Goal: Check status

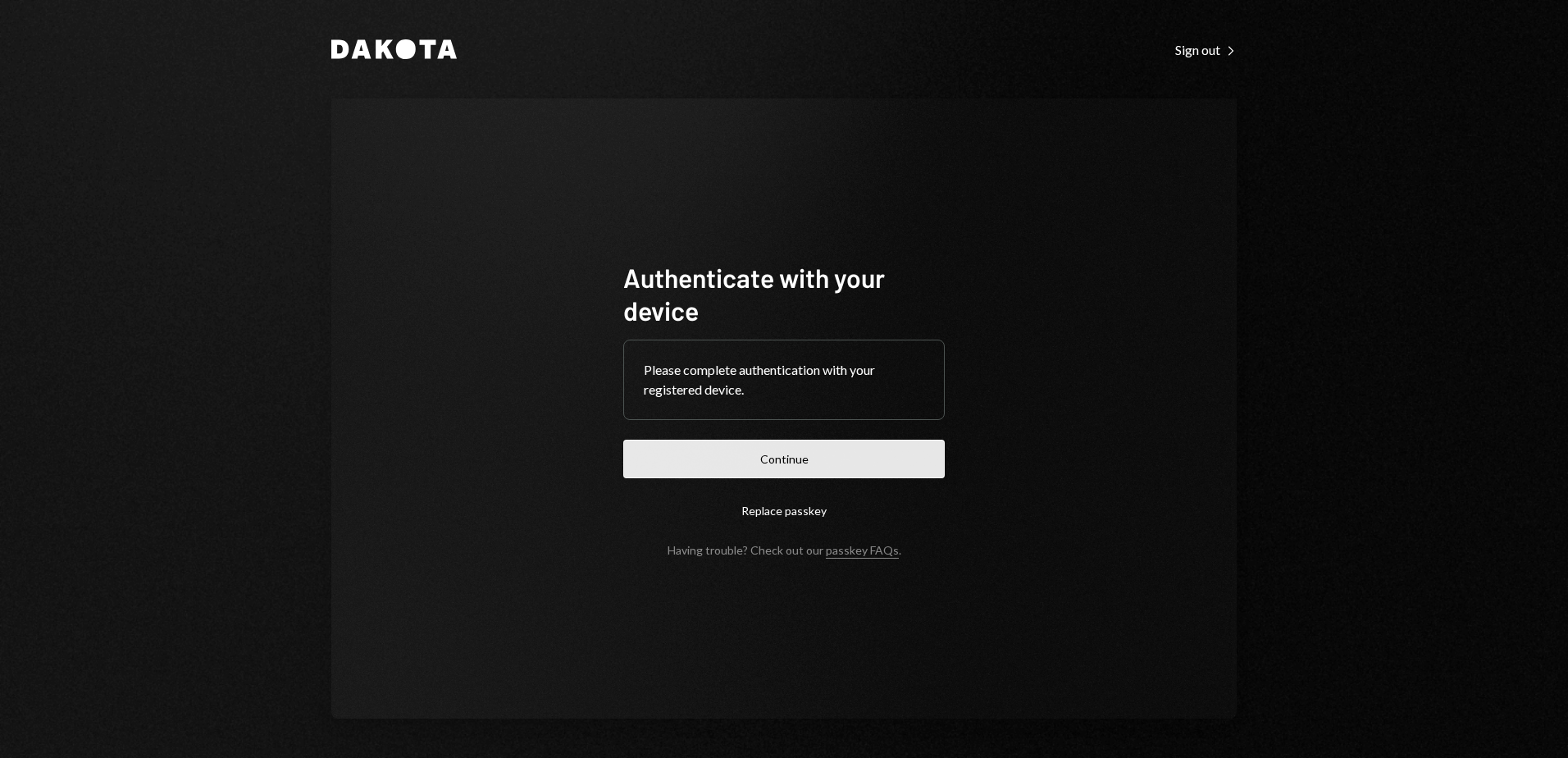
click at [831, 459] on button "Continue" at bounding box center [784, 459] width 321 height 38
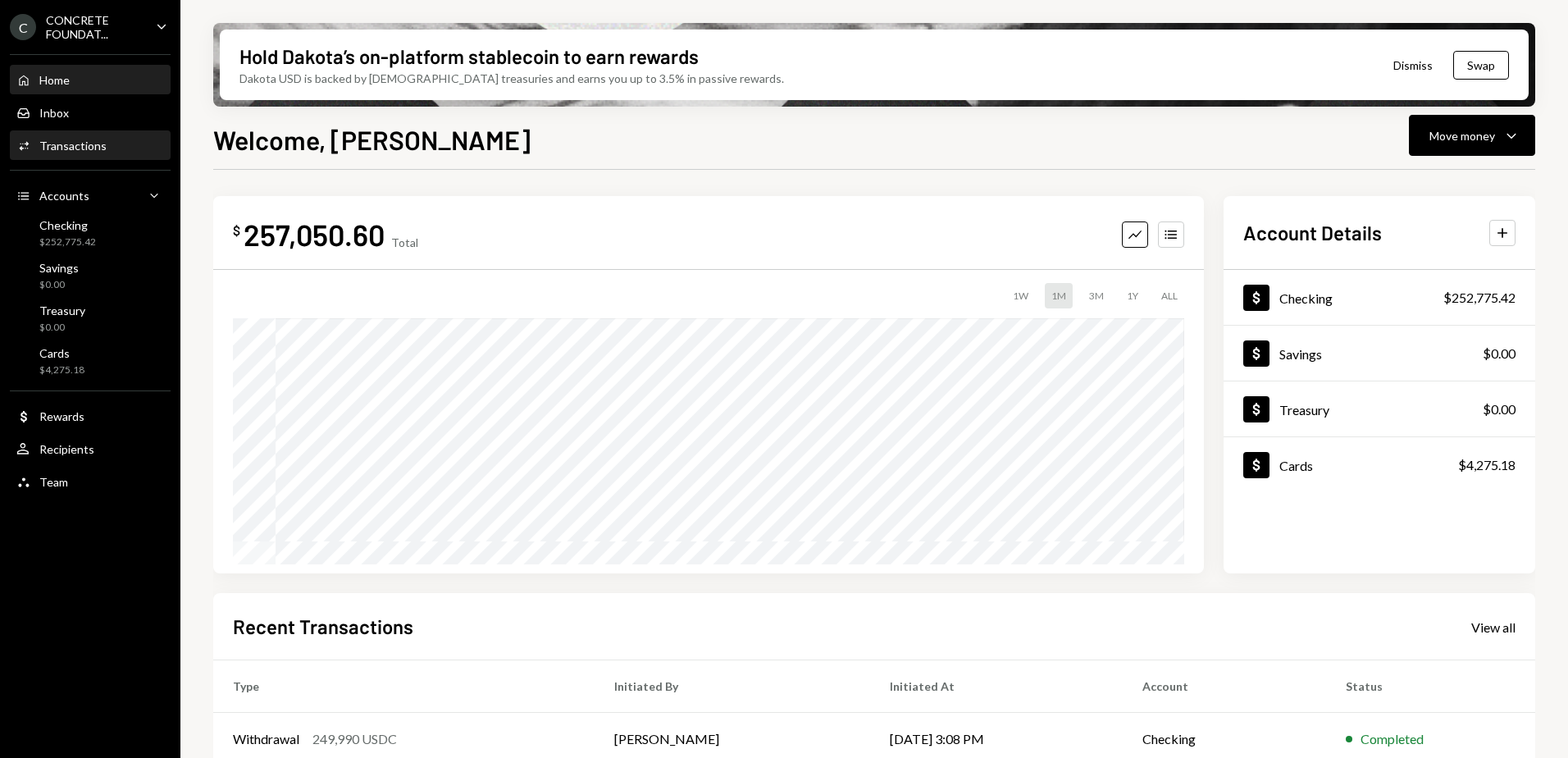
click at [67, 143] on div "Transactions" at bounding box center [73, 145] width 68 height 14
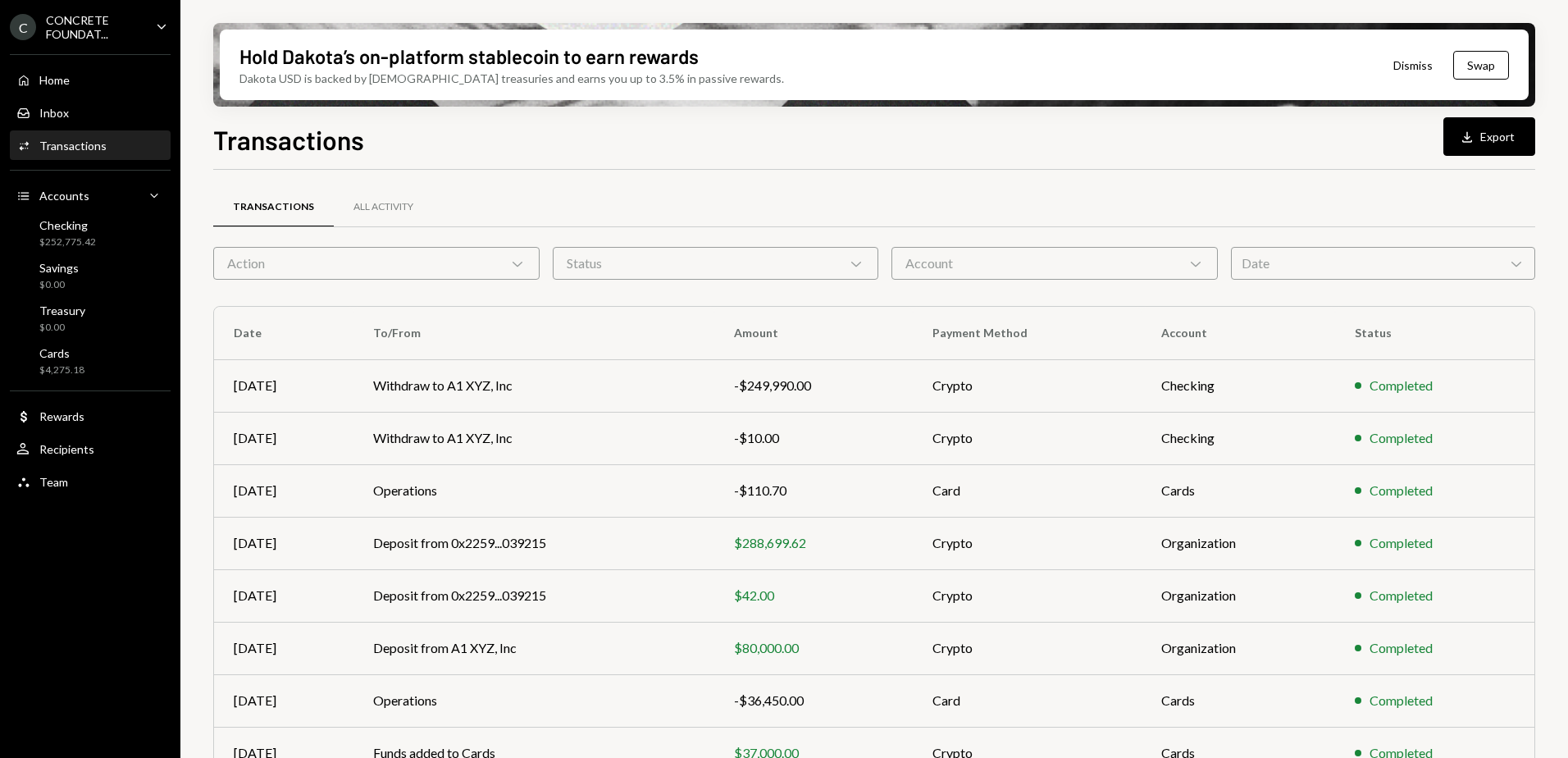
click at [150, 19] on div "C CONCRETE FOUNDAT... Caret Down" at bounding box center [90, 27] width 180 height 28
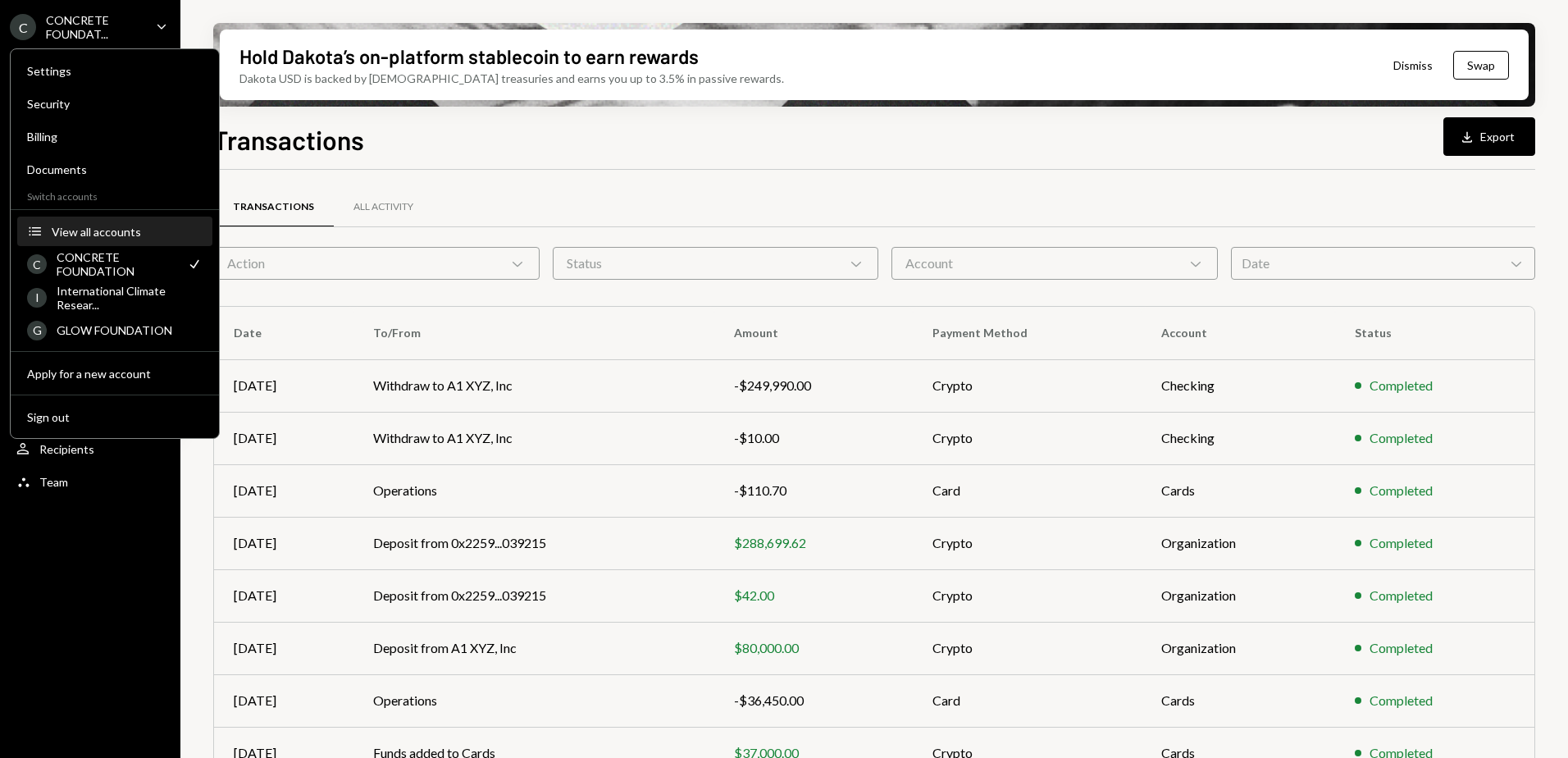
click at [90, 226] on div "View all accounts" at bounding box center [127, 231] width 151 height 14
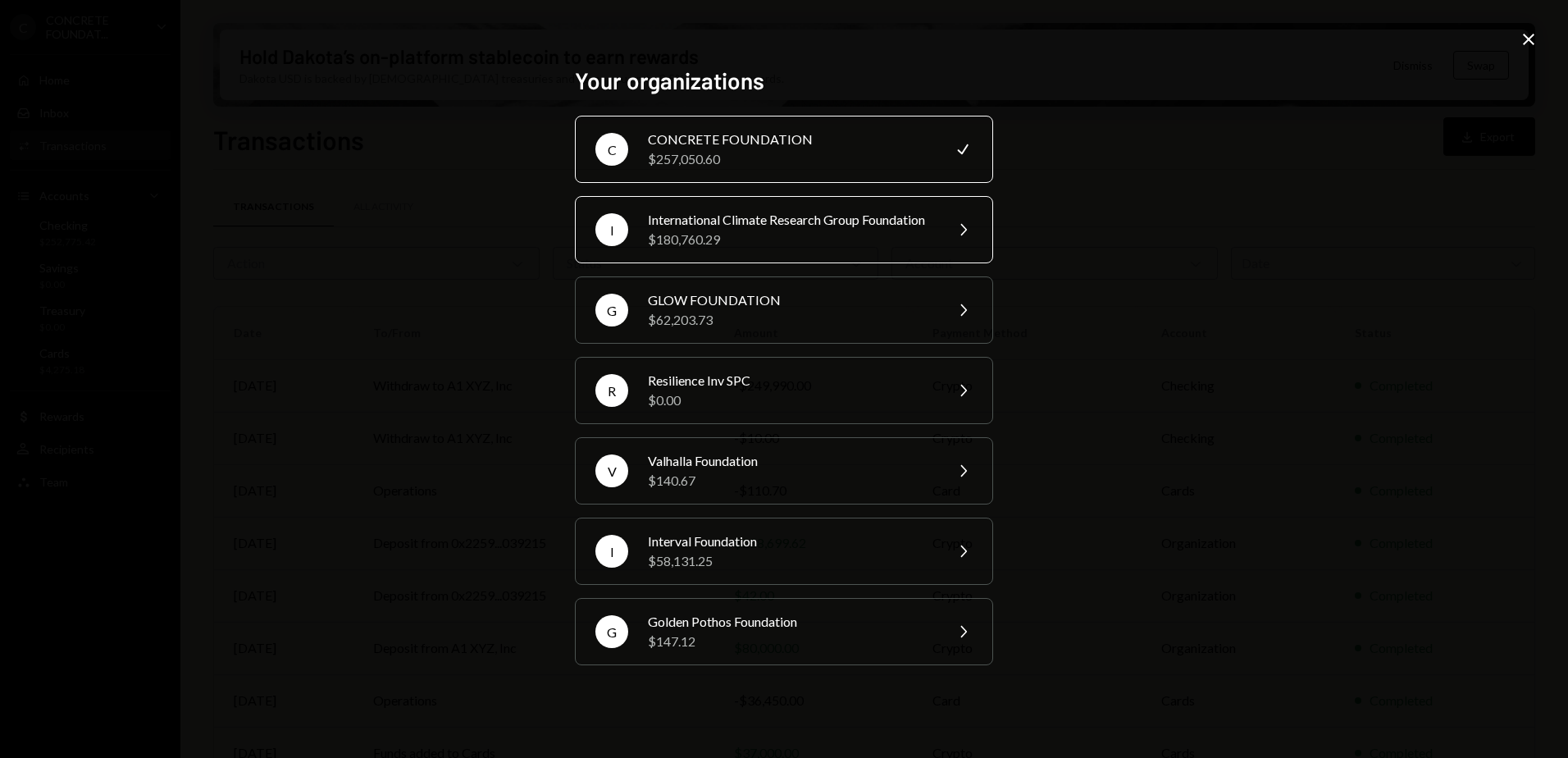
click at [771, 222] on div "International Climate Research Group Foundation" at bounding box center [790, 220] width 285 height 20
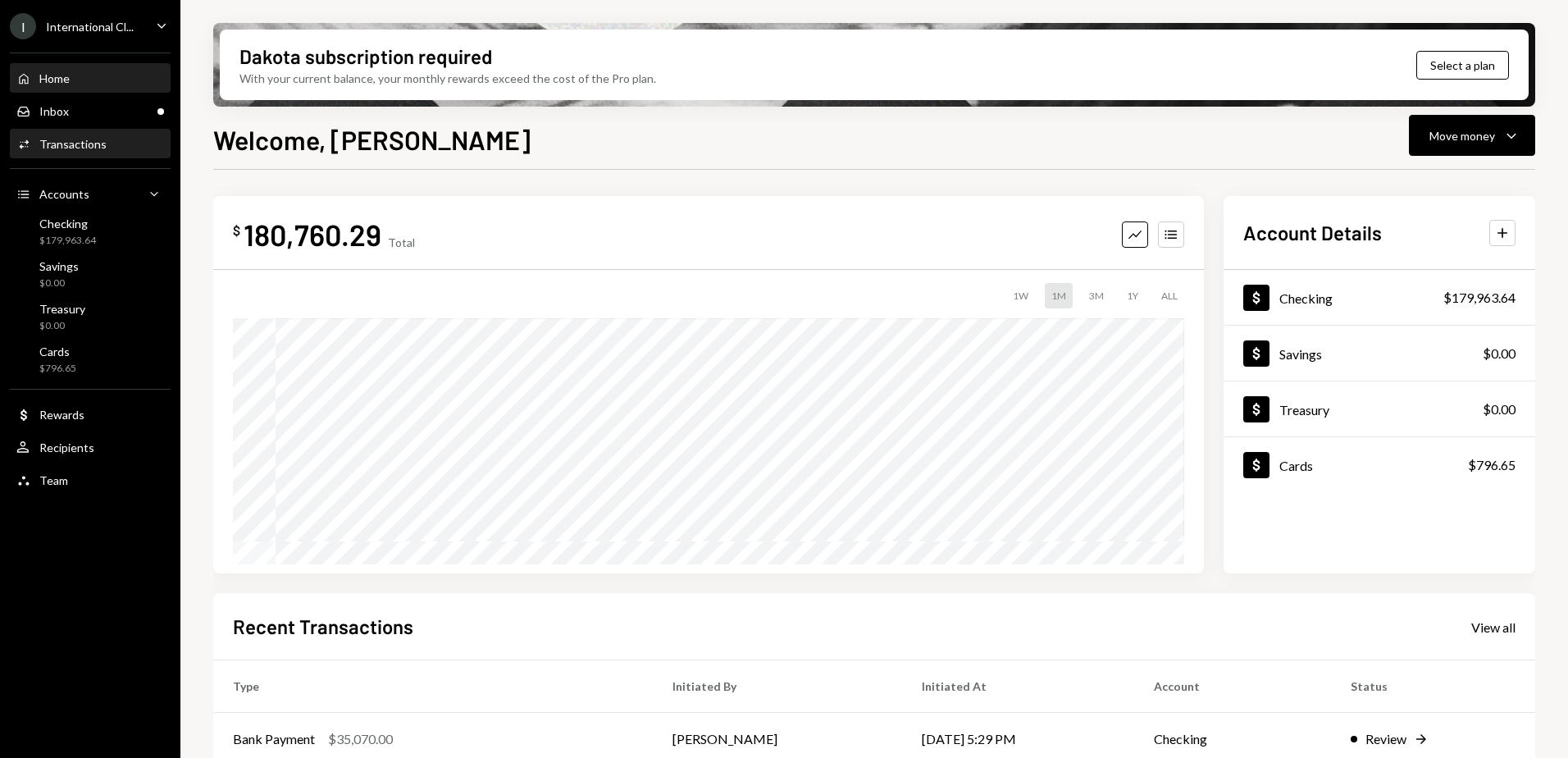
click at [73, 140] on div "Transactions" at bounding box center [73, 144] width 68 height 14
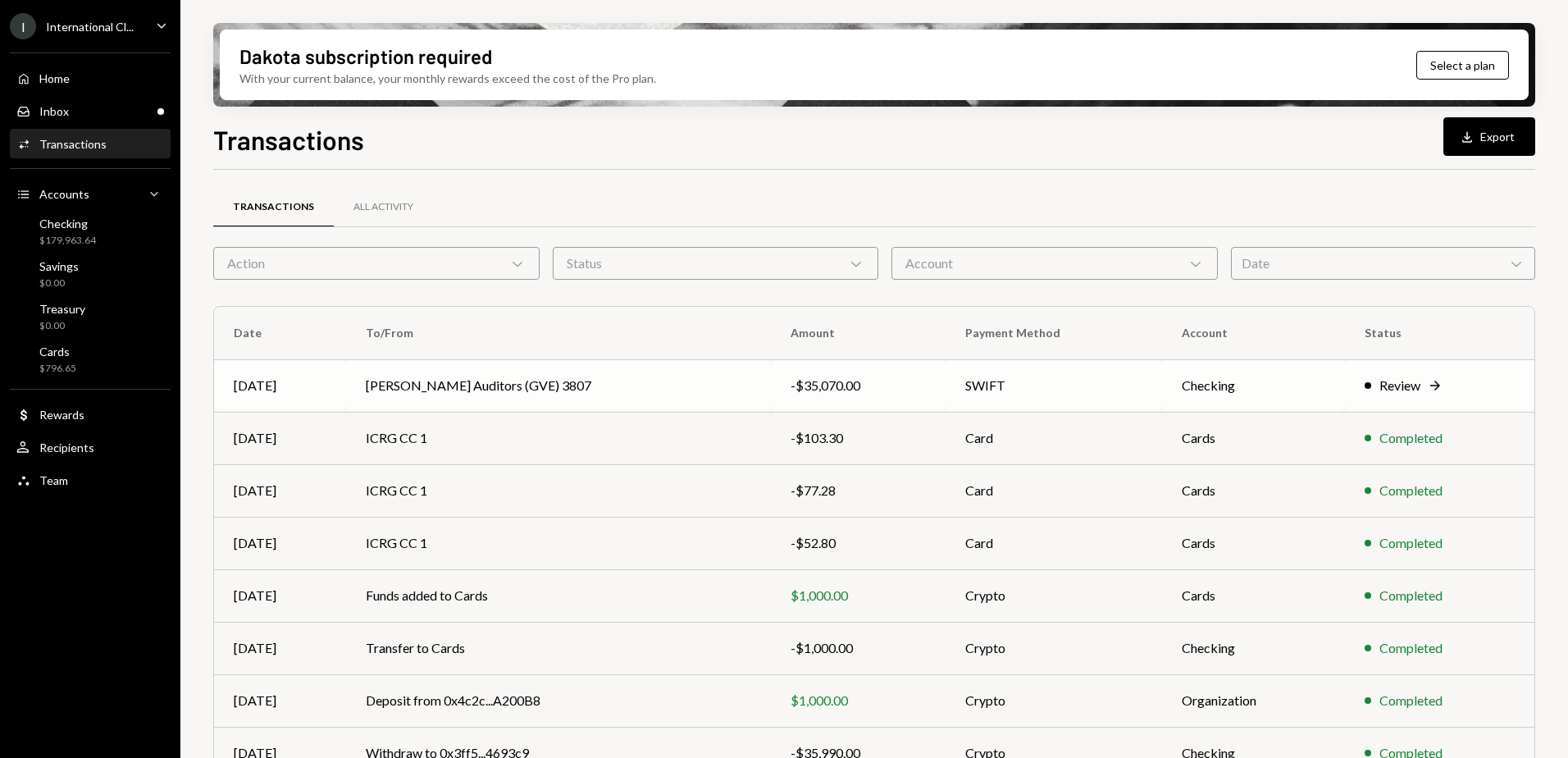
click at [1043, 379] on td "SWIFT" at bounding box center [1053, 385] width 215 height 53
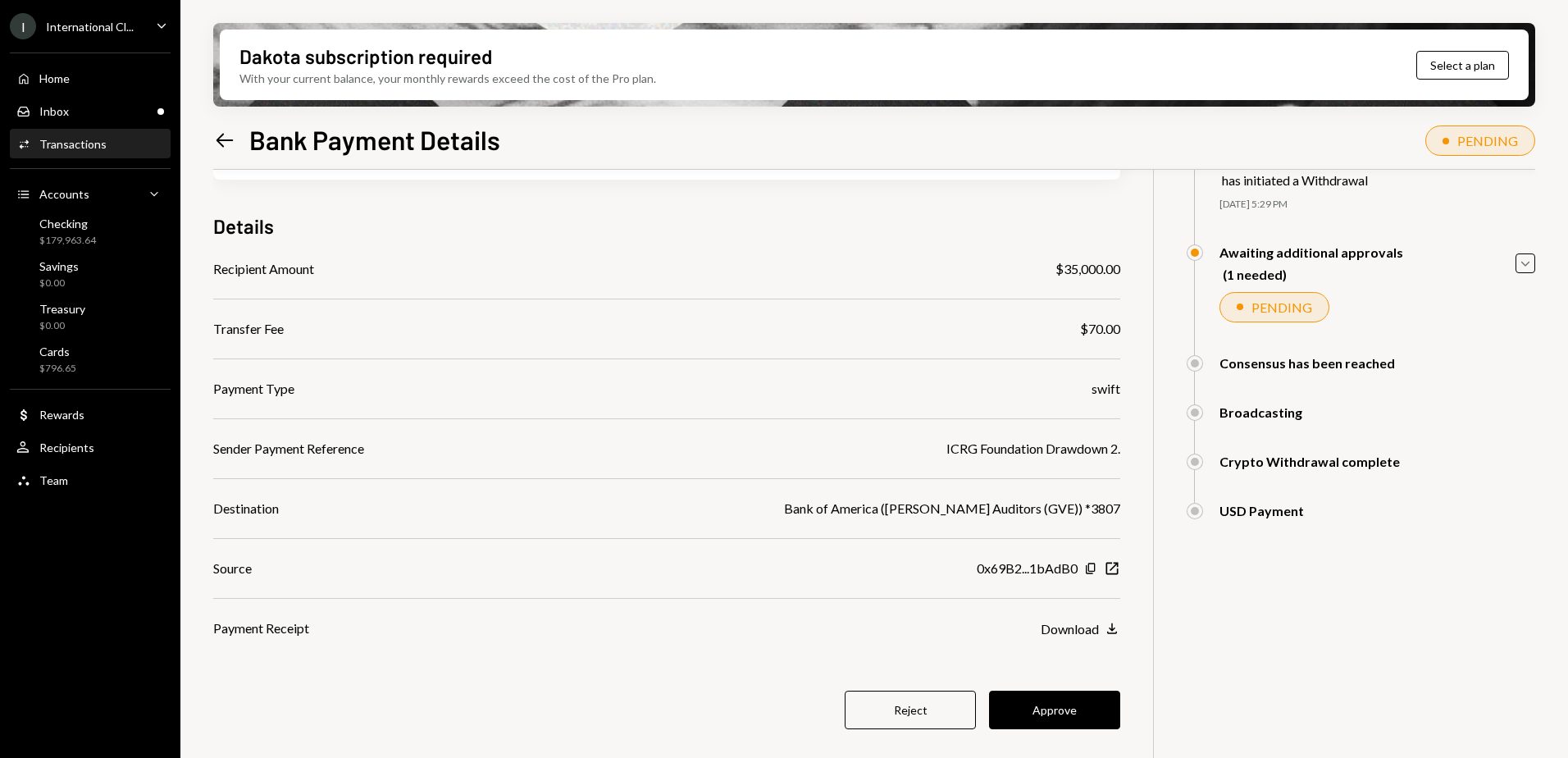
scroll to position [131, 0]
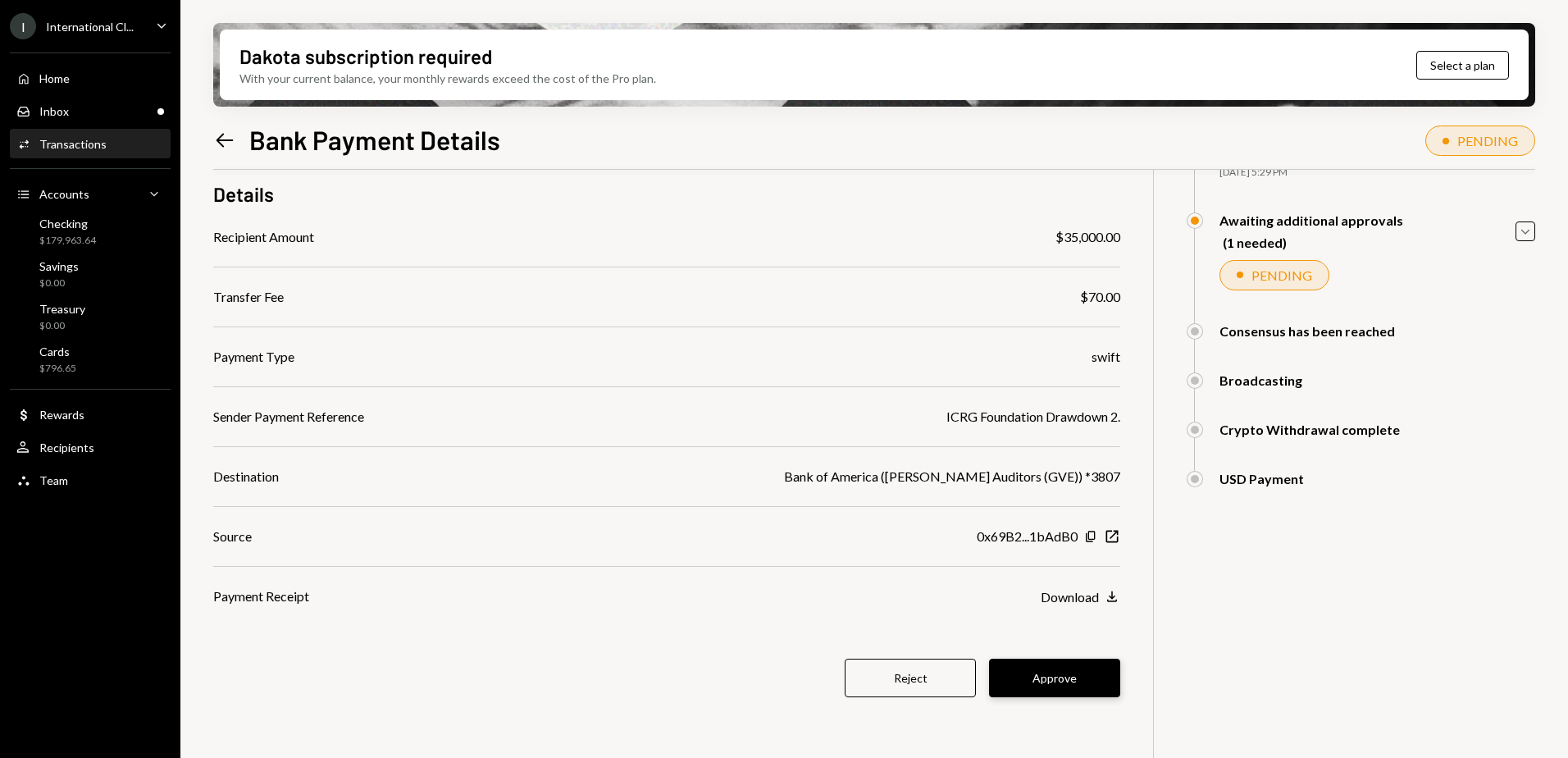
click at [1076, 676] on button "Approve" at bounding box center [1054, 678] width 131 height 38
